Goal: Task Accomplishment & Management: Complete application form

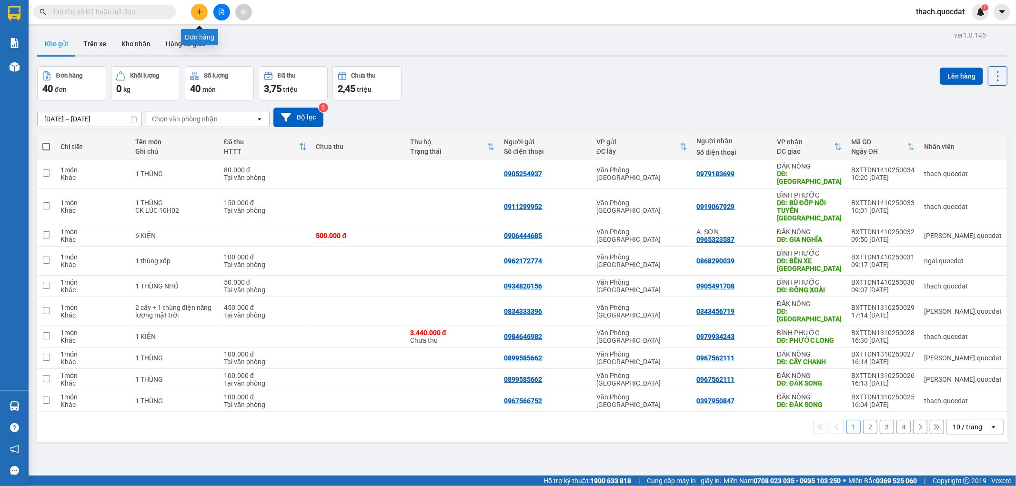
click at [193, 8] on button at bounding box center [199, 12] width 17 height 17
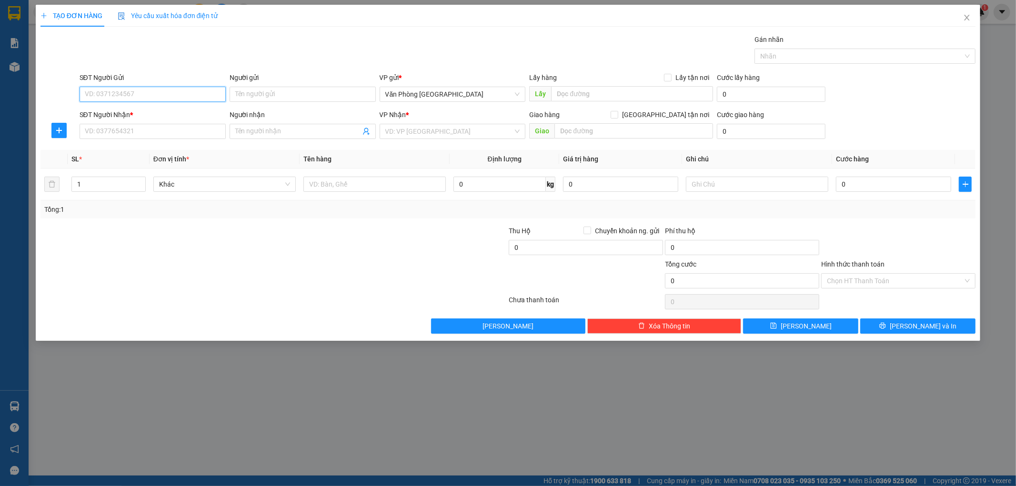
click at [154, 94] on input "SĐT Người Gửi" at bounding box center [153, 94] width 146 height 15
click at [116, 111] on div "0941422626" at bounding box center [152, 113] width 135 height 10
type input "0941422626"
click at [121, 132] on input "SĐT Người Nhận *" at bounding box center [153, 131] width 146 height 15
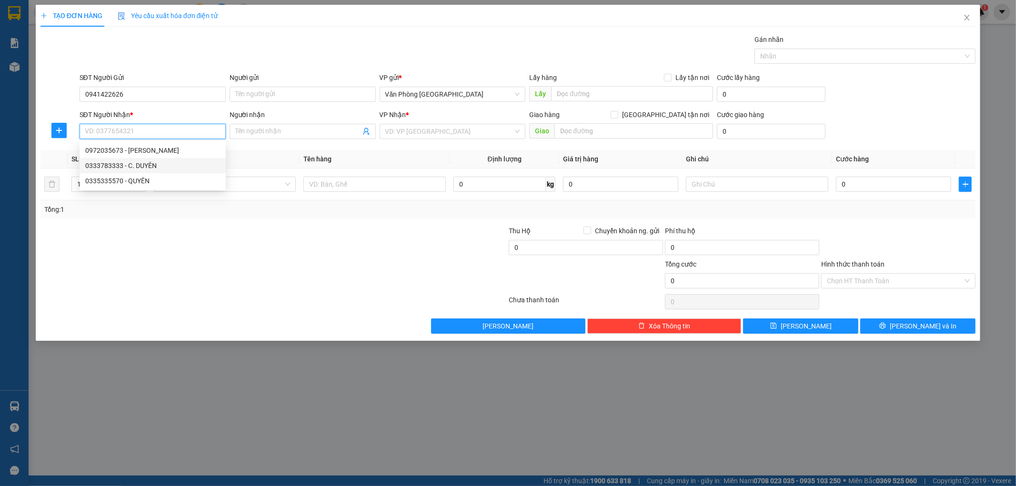
click at [118, 168] on div "0333783333 - C. DUYÊN" at bounding box center [152, 166] width 135 height 10
type input "0333783333"
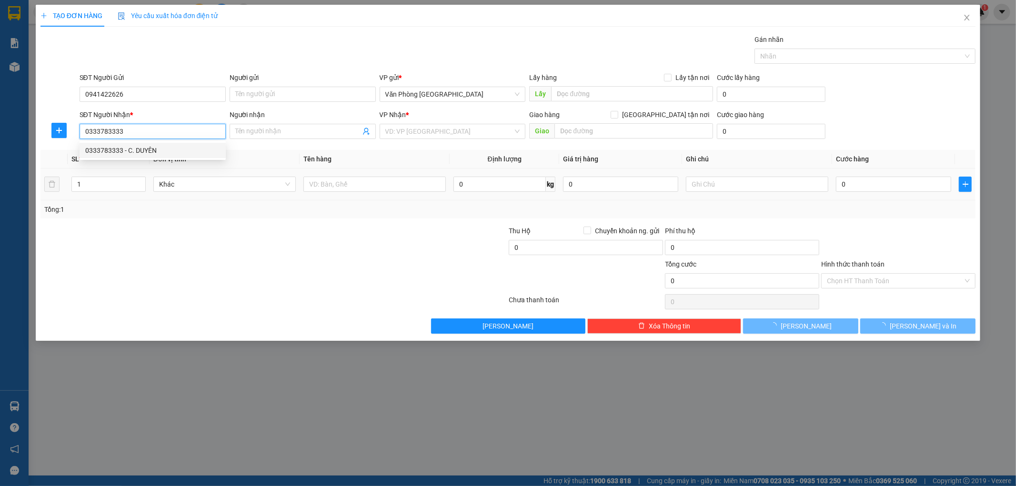
type input "C. DUYÊN"
type input "ĐỒNG XOÀI"
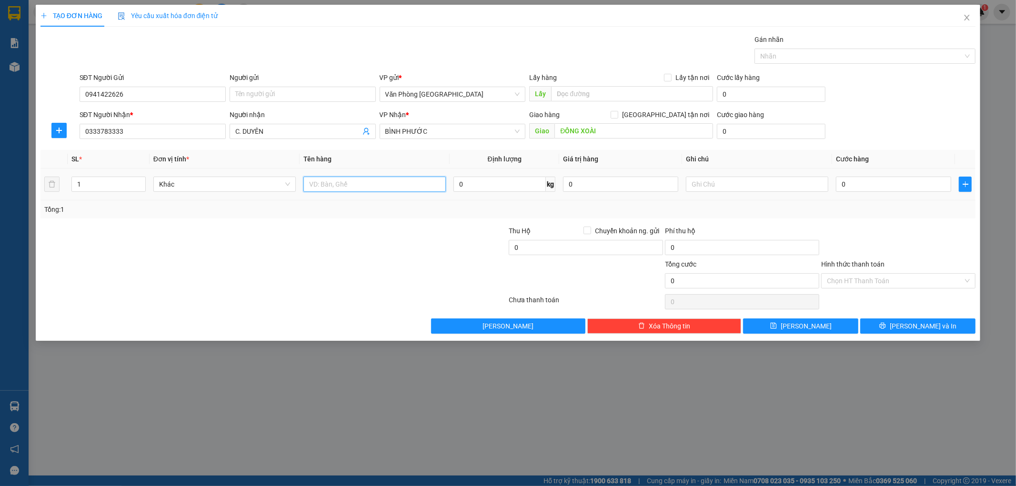
click at [350, 184] on input "text" at bounding box center [375, 184] width 142 height 15
type input "2 THÙNG"
click at [891, 186] on input "0" at bounding box center [893, 184] width 115 height 15
type input "2"
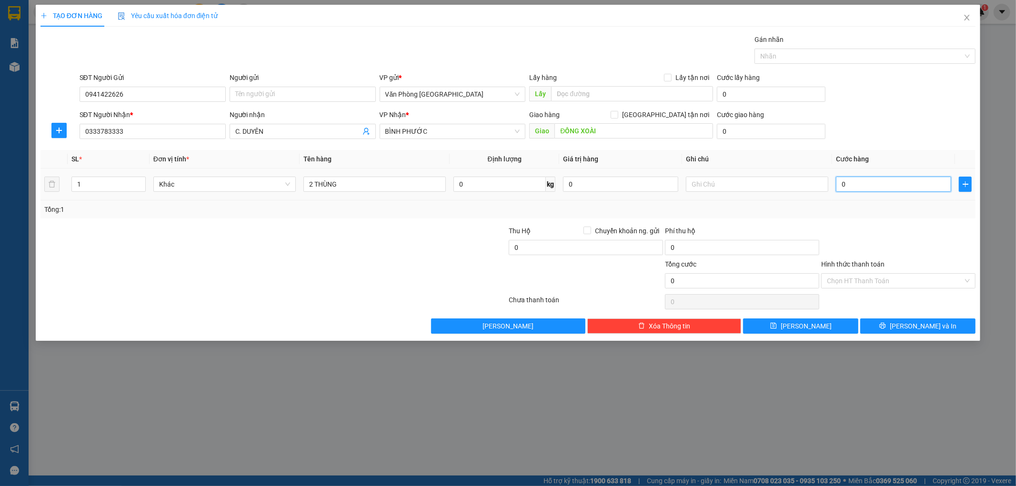
type input "2"
type input "20"
type input "200"
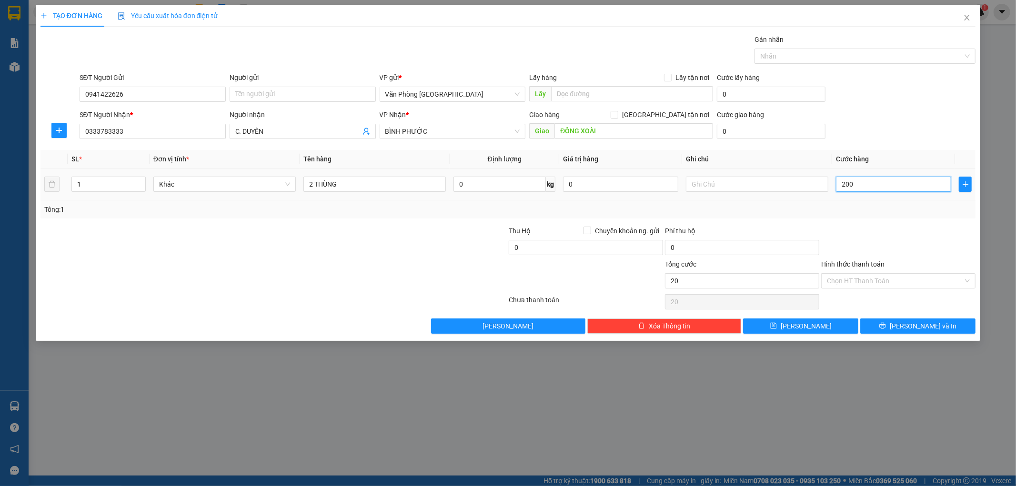
type input "200"
type input "2.000"
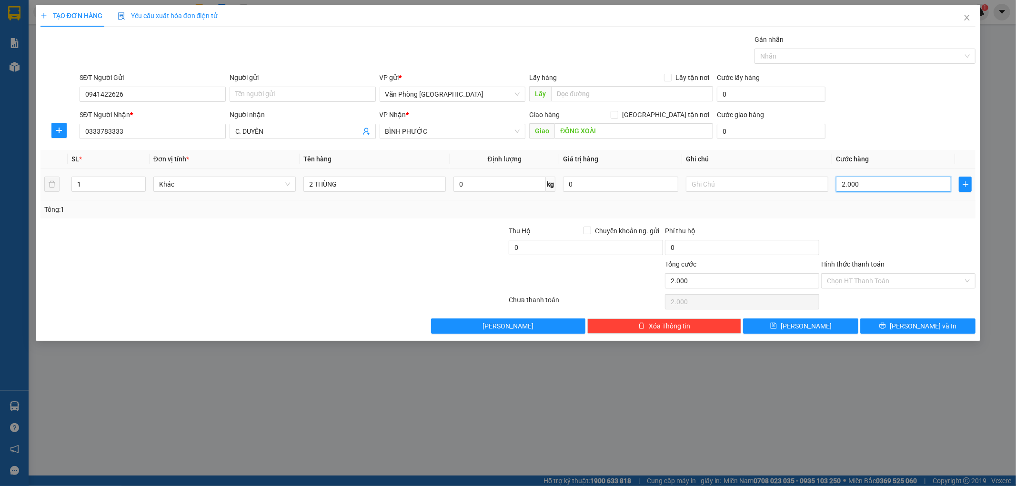
type input "20.000"
type input "200.000"
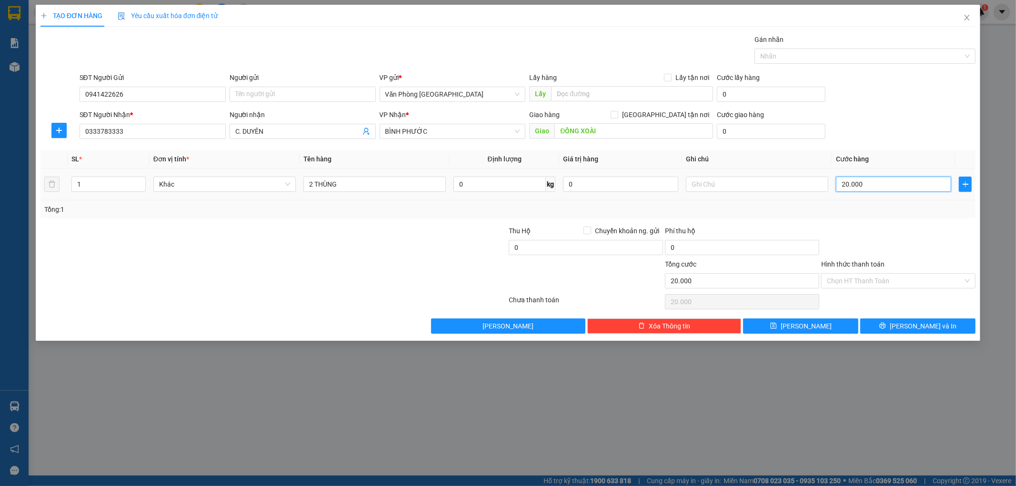
type input "200.000"
drag, startPoint x: 878, startPoint y: 182, endPoint x: 780, endPoint y: 189, distance: 98.9
click at [780, 189] on tr "1 Khác 2 THÙNG 0 kg 0 200.000" at bounding box center [509, 185] width 936 height 32
type input "3"
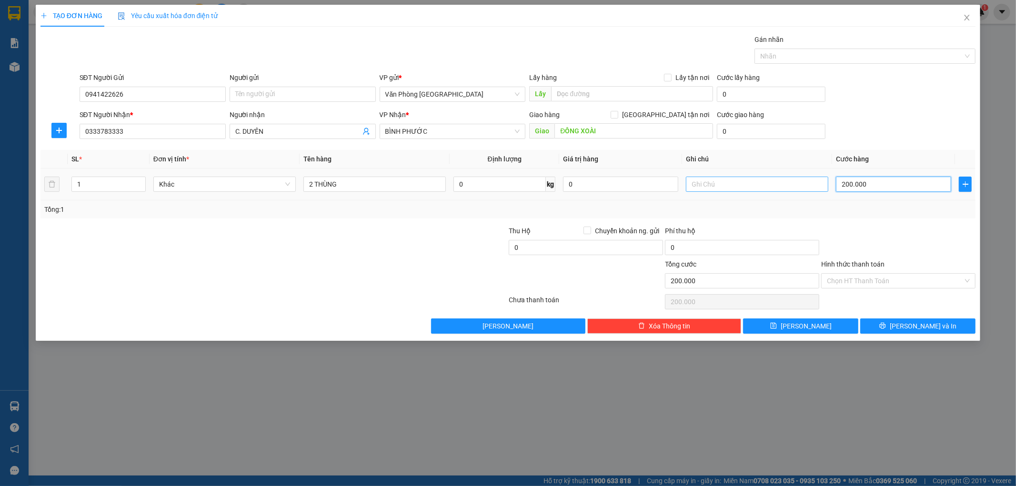
type input "3"
type input "30"
type input "300"
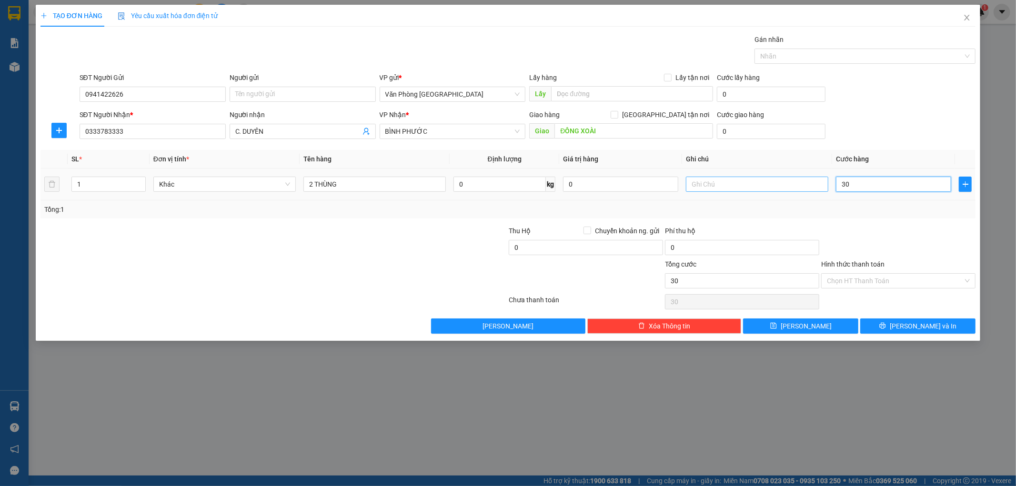
type input "300"
type input "3.000"
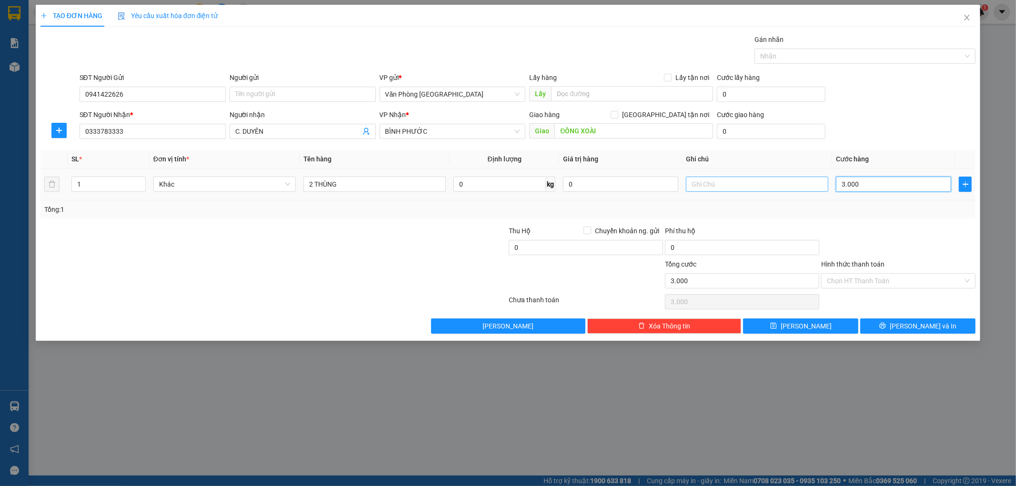
type input "30.000"
type input "300.000"
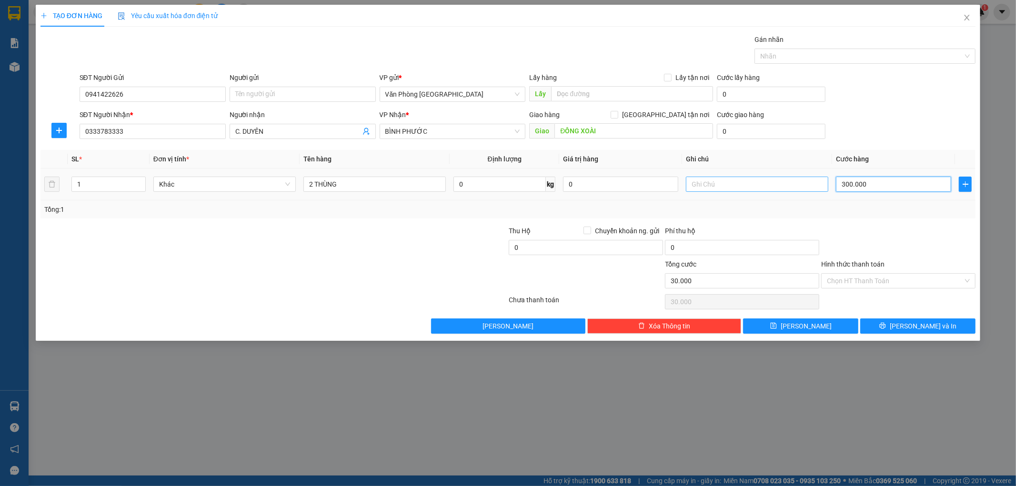
type input "300.000"
click at [923, 325] on span "[PERSON_NAME] và In" at bounding box center [923, 326] width 67 height 10
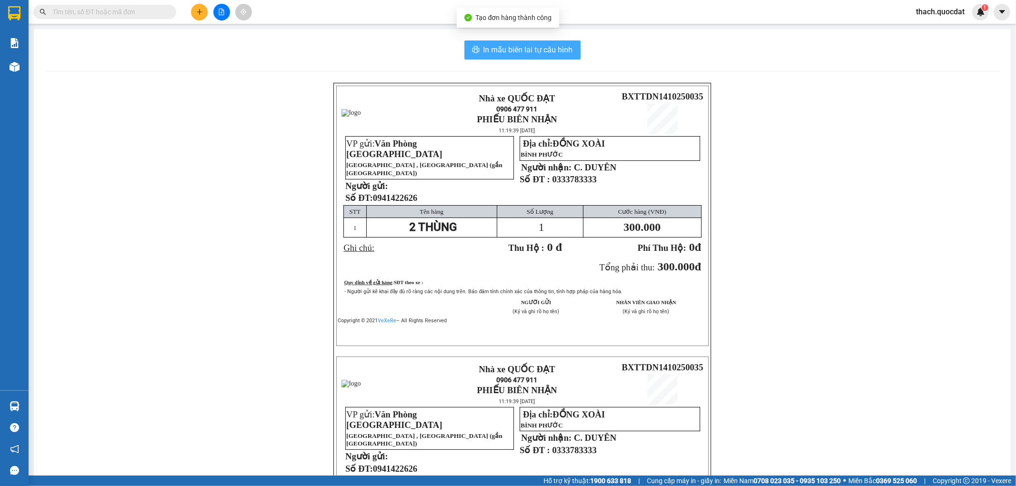
click at [531, 50] on span "In mẫu biên lai tự cấu hình" at bounding box center [529, 50] width 90 height 12
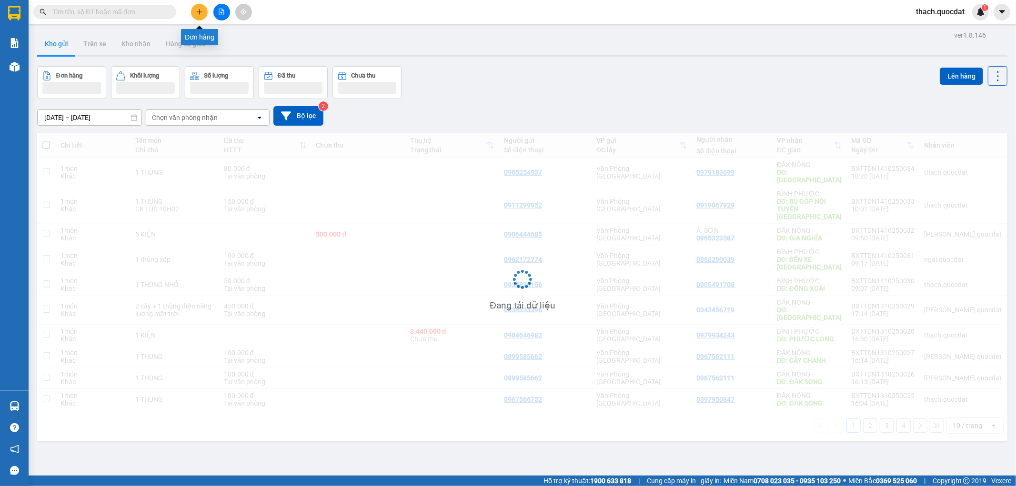
click at [197, 15] on button at bounding box center [199, 12] width 17 height 17
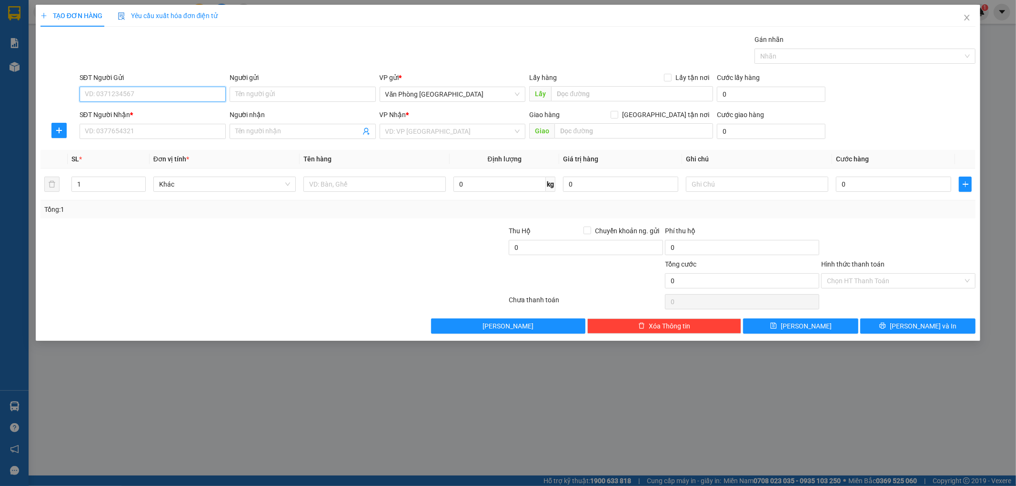
click at [175, 91] on input "SĐT Người Gửi" at bounding box center [153, 94] width 146 height 15
click at [115, 113] on div "0941422626" at bounding box center [152, 113] width 135 height 10
type input "0941422626"
click at [115, 132] on input "SĐT Người Nhận *" at bounding box center [153, 131] width 146 height 15
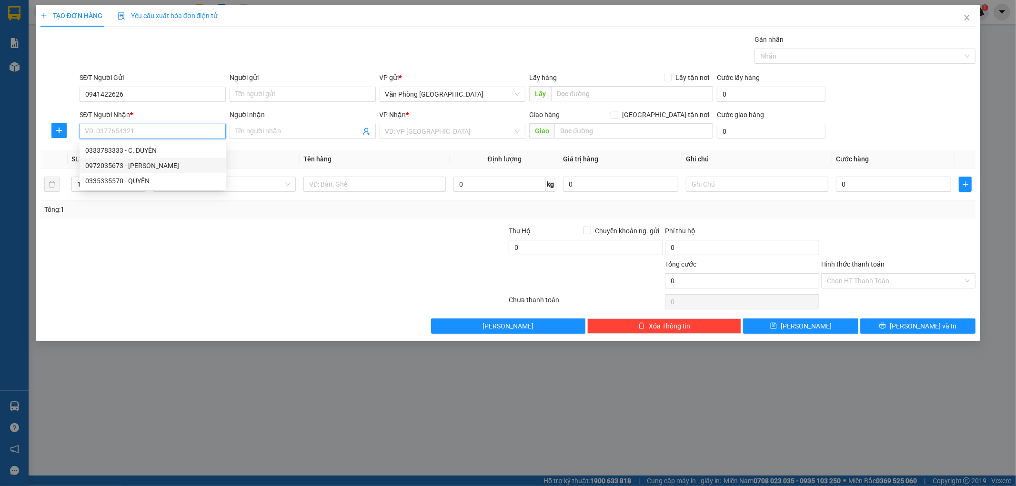
click at [120, 167] on div "0972035673 - [PERSON_NAME]" at bounding box center [152, 166] width 135 height 10
type input "0972035673"
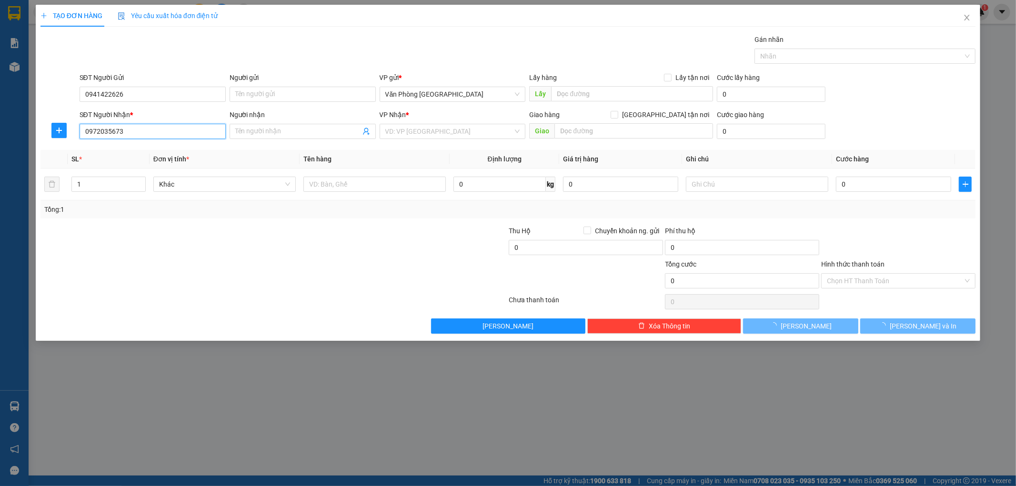
type input "[PERSON_NAME]"
type input "PHƯỚC LONG"
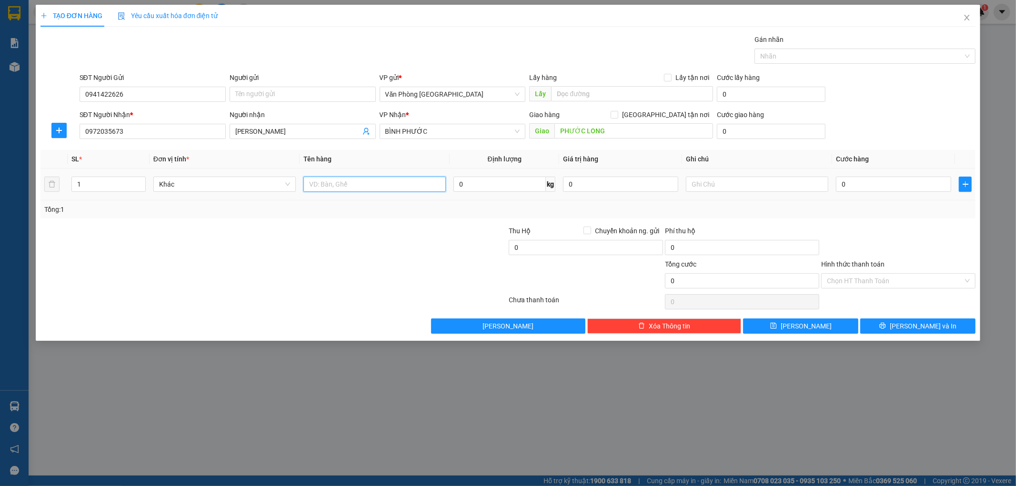
click at [341, 182] on input "text" at bounding box center [375, 184] width 142 height 15
type input "1 THÙNG"
click at [870, 180] on input "0" at bounding box center [893, 184] width 115 height 15
type input "1"
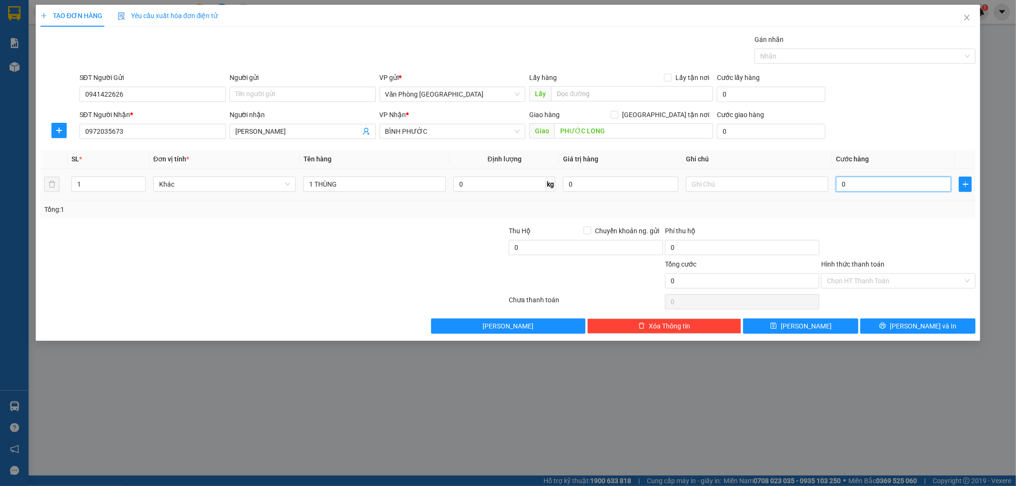
type input "1"
type input "10"
type input "100"
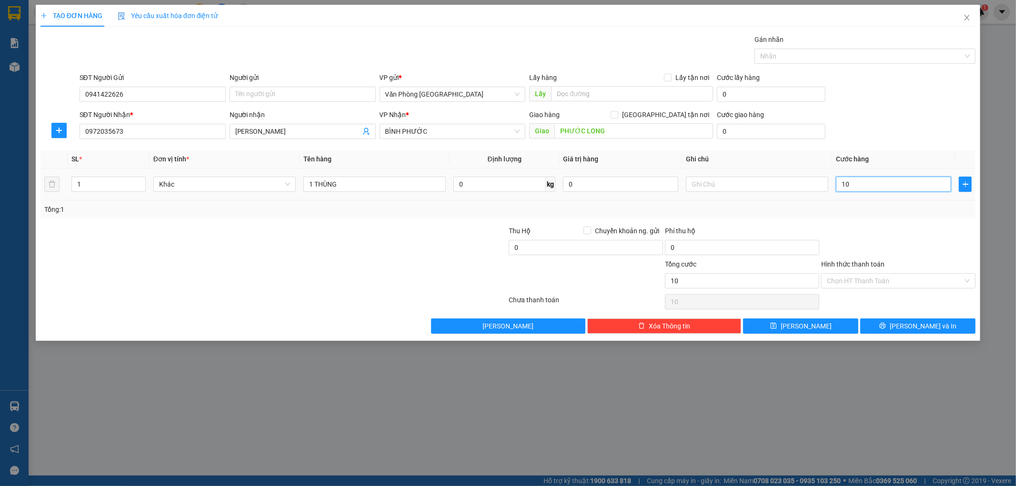
type input "100"
type input "1.000"
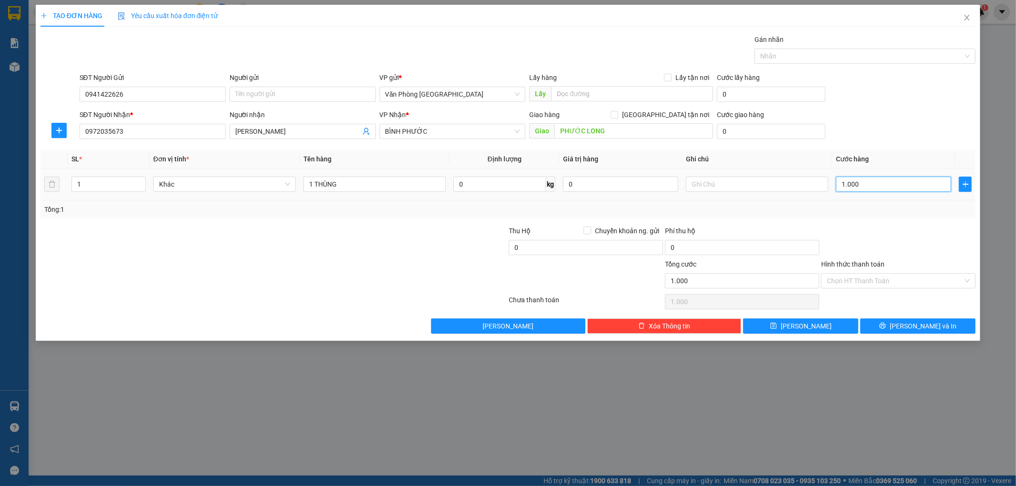
type input "10.000"
type input "100.000"
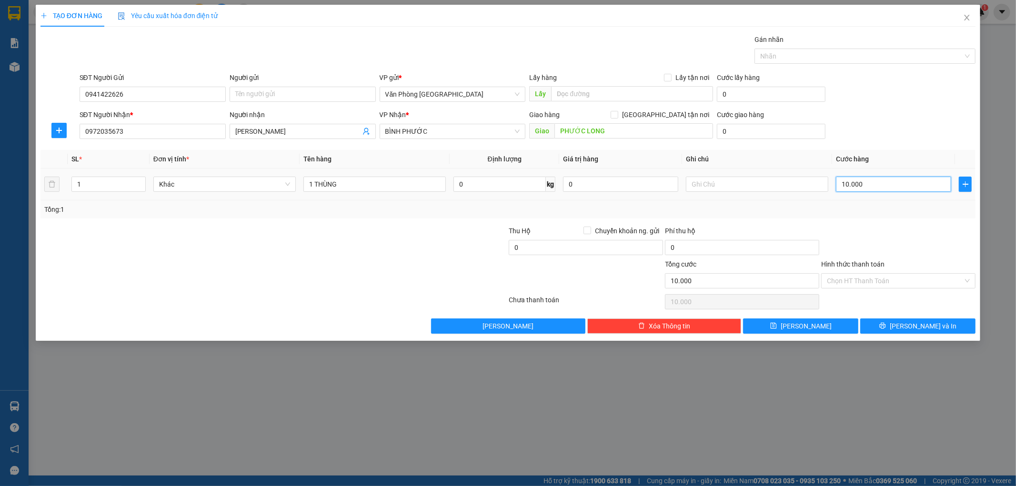
type input "100.000"
click at [919, 327] on span "[PERSON_NAME] và In" at bounding box center [923, 326] width 67 height 10
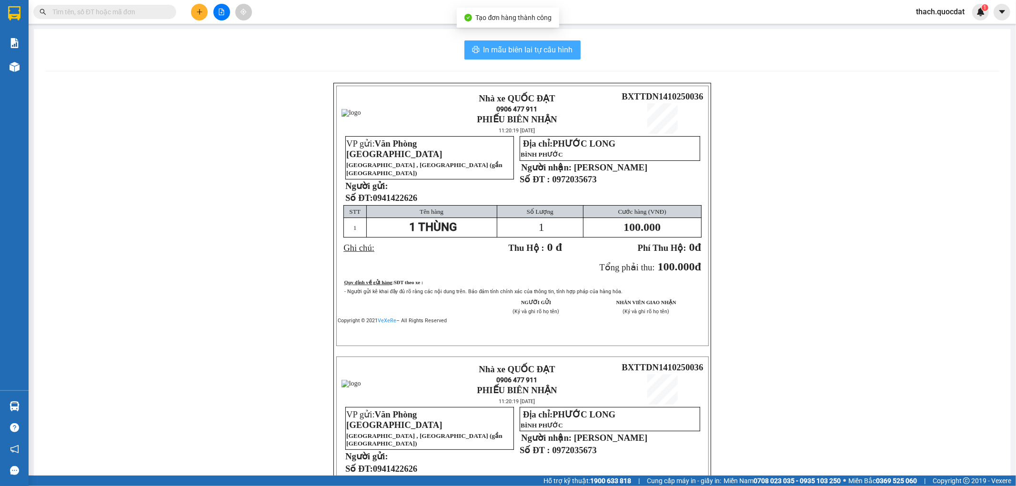
click at [534, 53] on span "In mẫu biên lai tự cấu hình" at bounding box center [529, 50] width 90 height 12
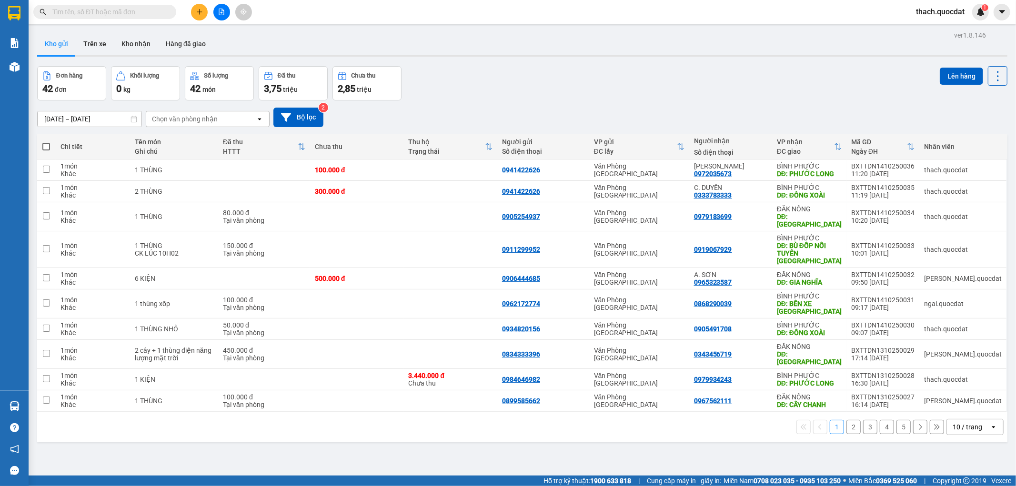
click at [205, 10] on button at bounding box center [199, 12] width 17 height 17
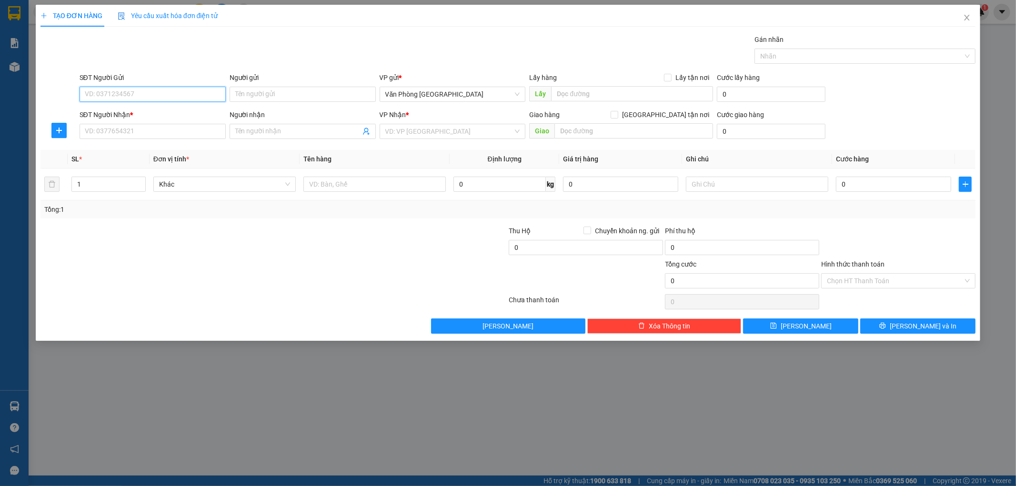
click at [177, 92] on input "SĐT Người Gửi" at bounding box center [153, 94] width 146 height 15
click at [98, 93] on input "SĐT Người Gửi" at bounding box center [153, 94] width 146 height 15
click at [108, 115] on div "0905137351" at bounding box center [152, 113] width 135 height 10
type input "0905137351"
click at [110, 132] on input "SĐT Người Nhận *" at bounding box center [153, 131] width 146 height 15
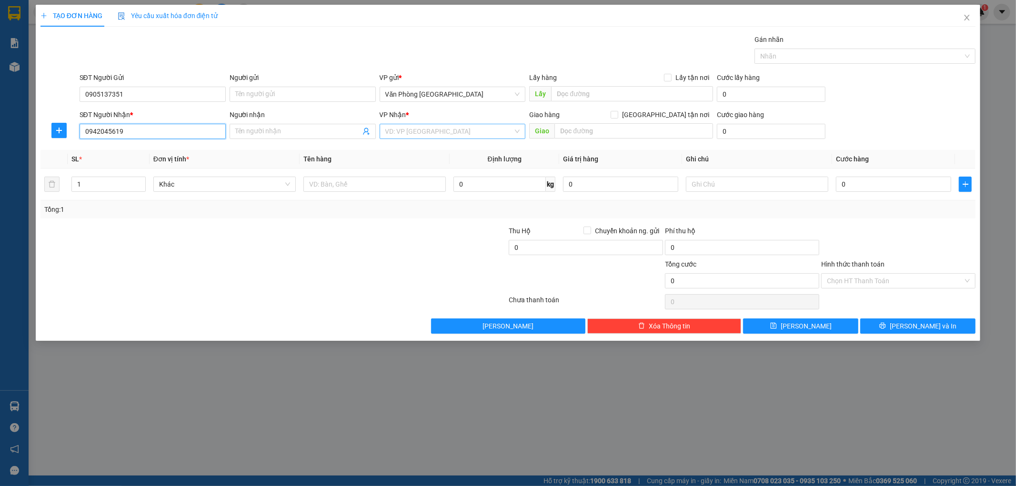
type input "0942045619"
click at [419, 132] on input "search" at bounding box center [449, 131] width 128 height 14
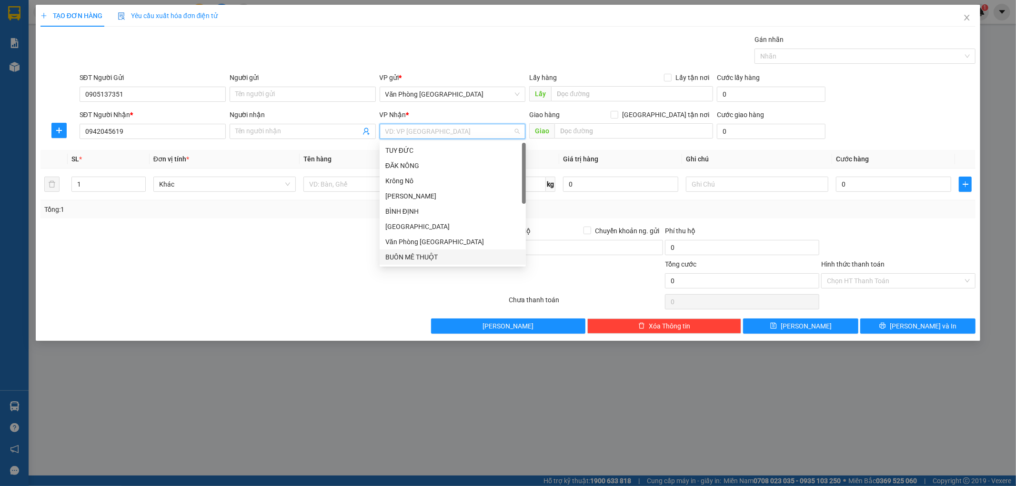
click at [410, 257] on div "BUÔN MÊ THUỘT" at bounding box center [452, 257] width 135 height 10
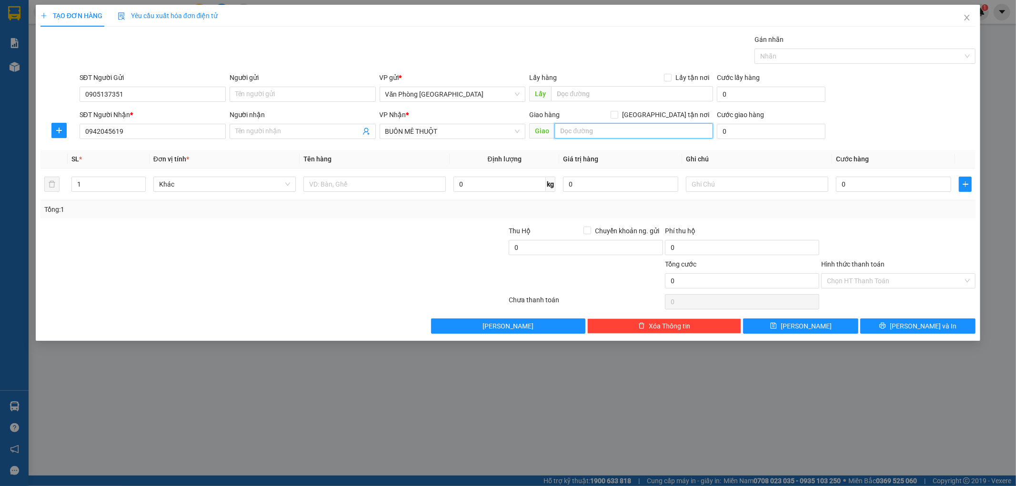
click at [617, 133] on input "text" at bounding box center [634, 130] width 159 height 15
type input "V"
type input "PHÒNG VÉ BMT"
click at [332, 184] on input "text" at bounding box center [375, 184] width 142 height 15
type input "1 HỘP"
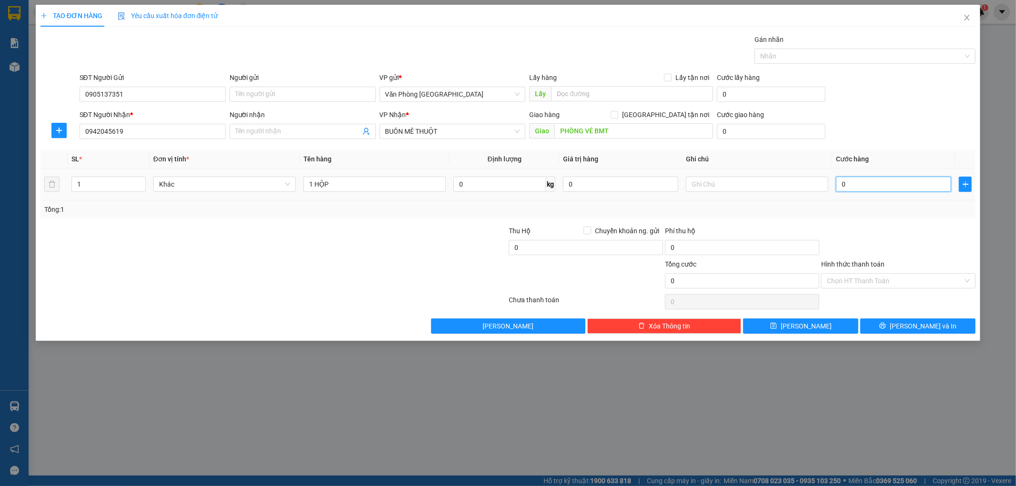
click at [868, 183] on input "0" at bounding box center [893, 184] width 115 height 15
type input "5"
type input "50"
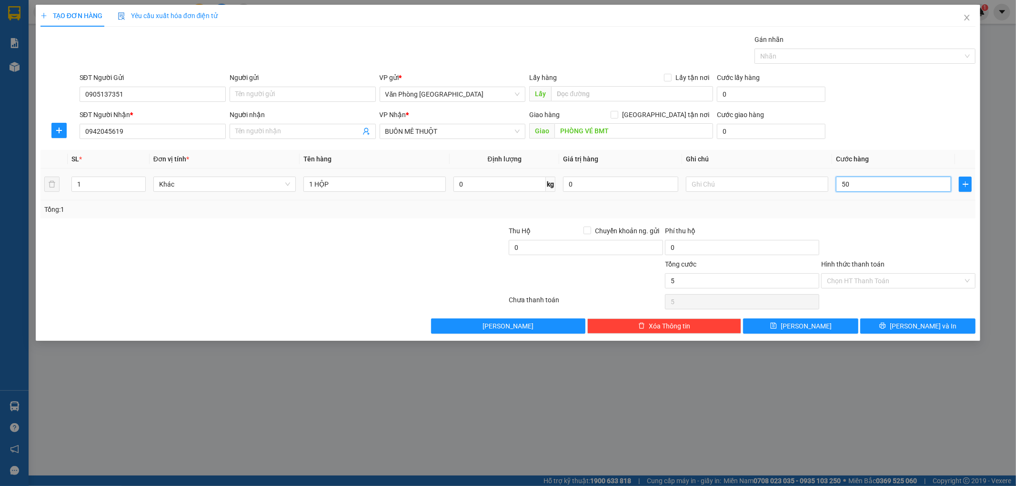
type input "50"
type input "500"
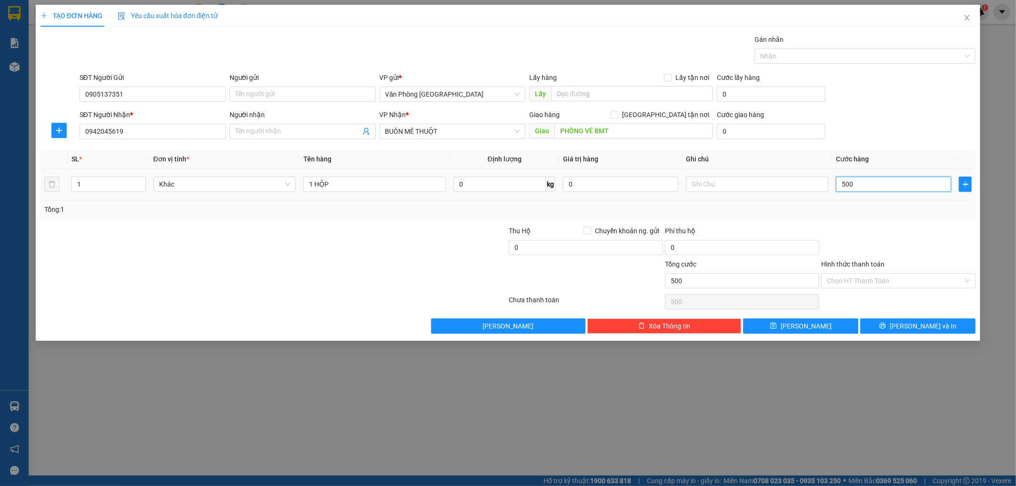
type input "5.000"
type input "50.000"
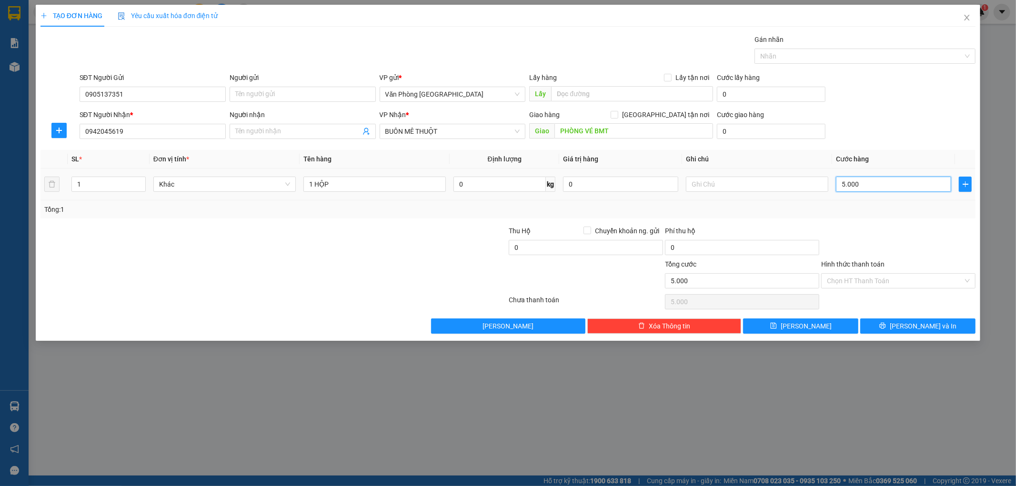
type input "50.000"
click at [885, 282] on input "Hình thức thanh toán" at bounding box center [895, 281] width 136 height 14
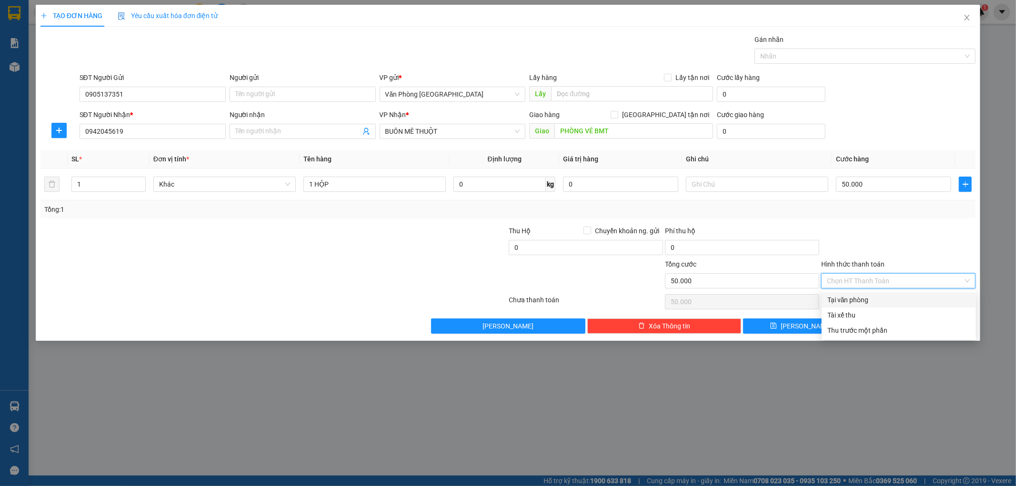
click at [864, 303] on div "Tại văn phòng" at bounding box center [899, 300] width 143 height 10
type input "0"
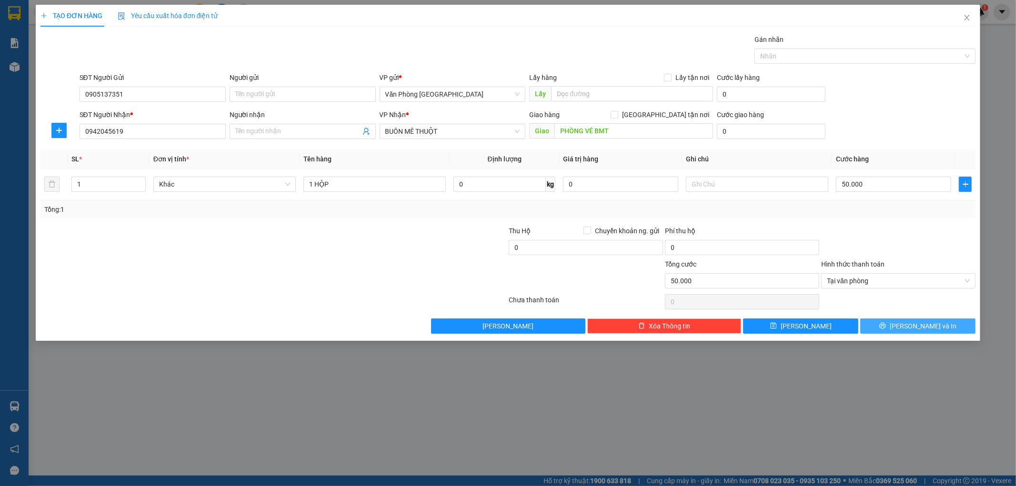
click at [879, 328] on button "[PERSON_NAME] và In" at bounding box center [918, 326] width 115 height 15
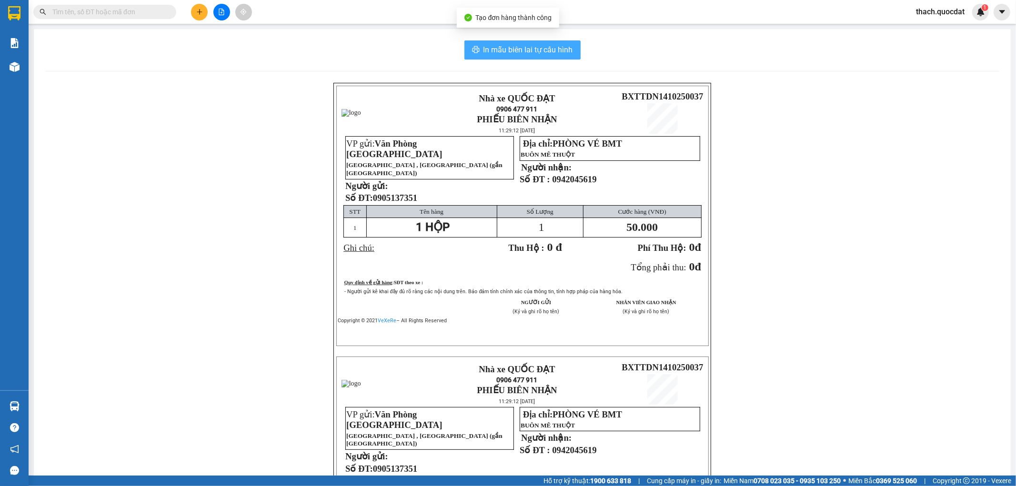
click at [555, 52] on span "In mẫu biên lai tự cấu hình" at bounding box center [529, 50] width 90 height 12
